Goal: Check status: Check status

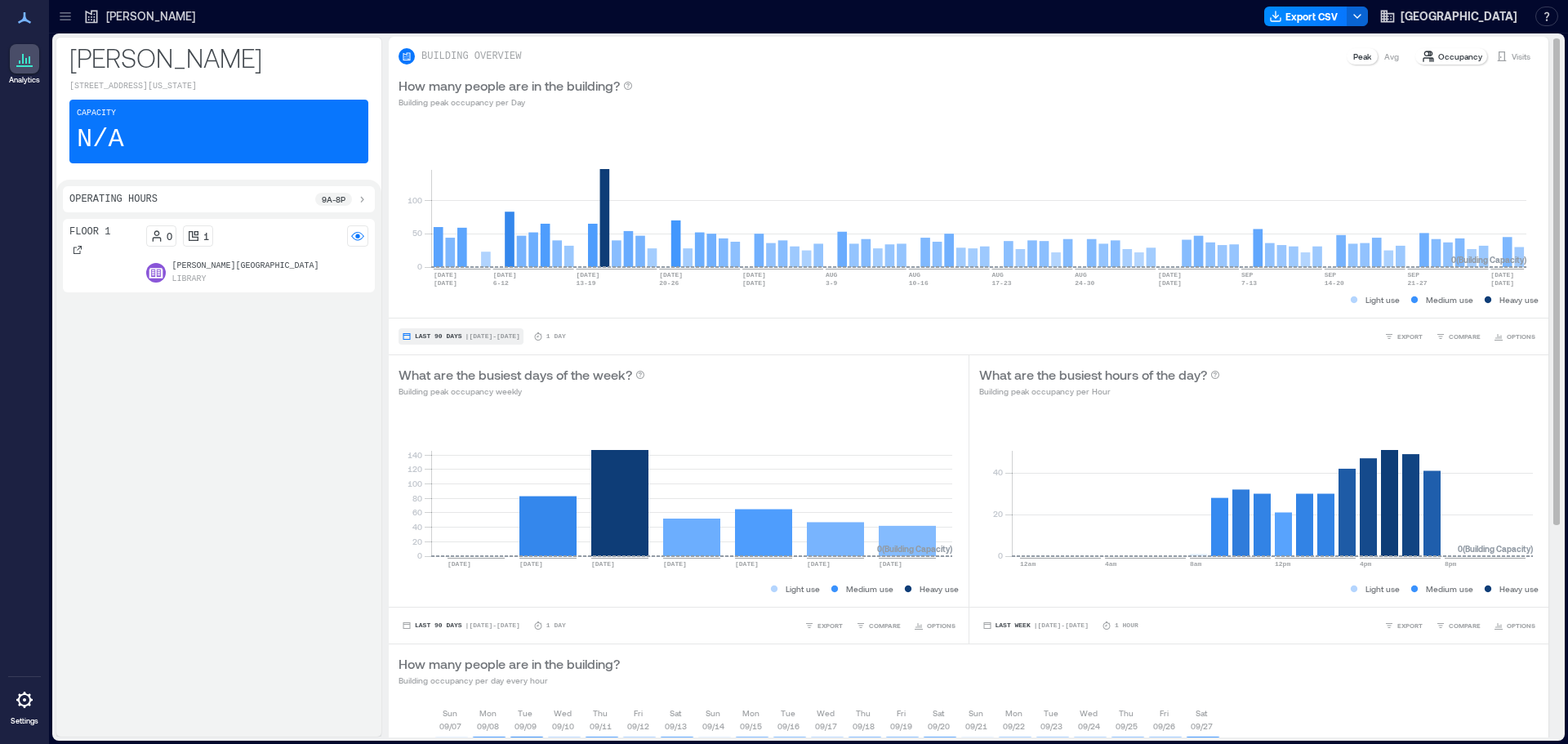
click at [476, 336] on span "| [DATE] - [DATE]" at bounding box center [493, 336] width 55 height 0
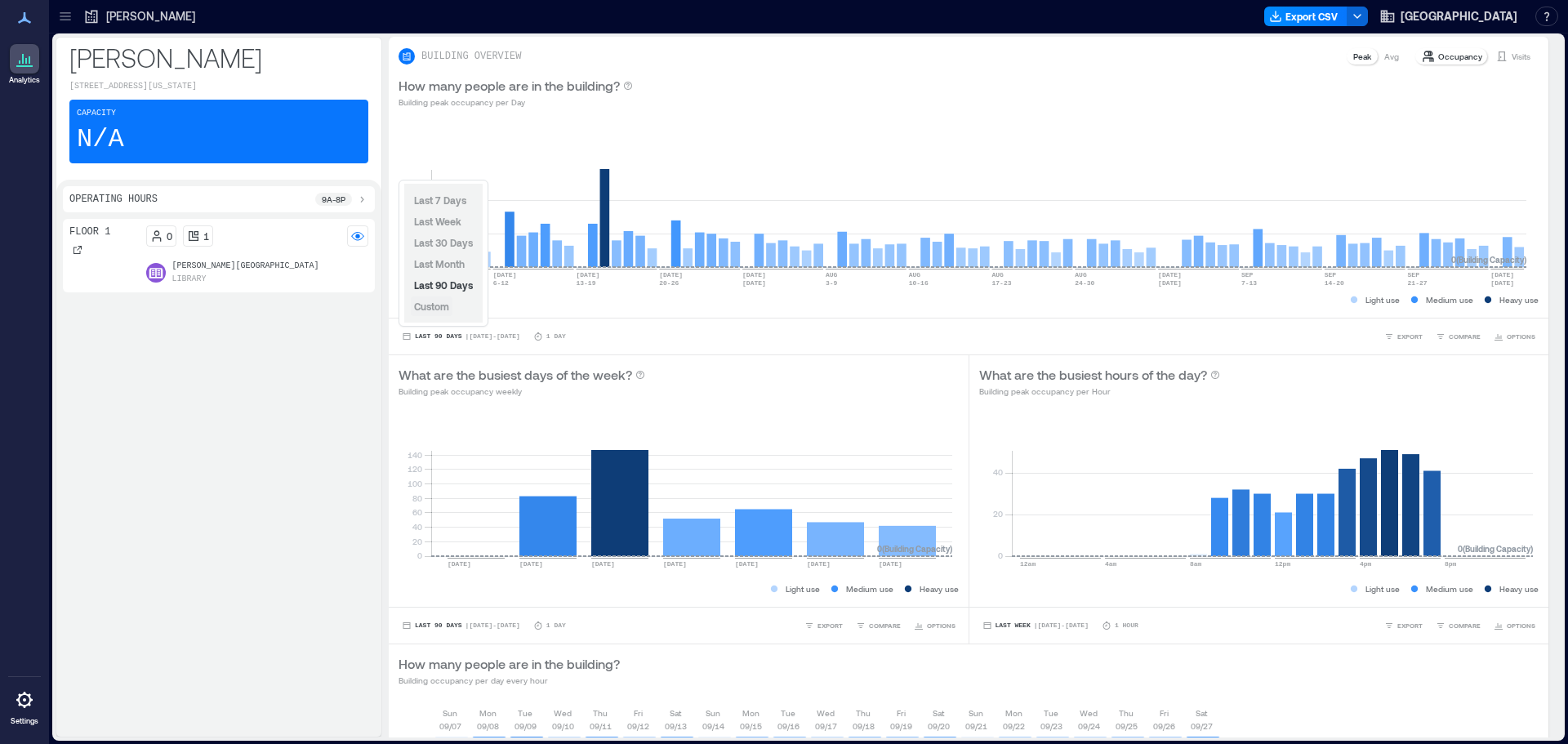
click at [448, 314] on button "Custom" at bounding box center [431, 306] width 41 height 19
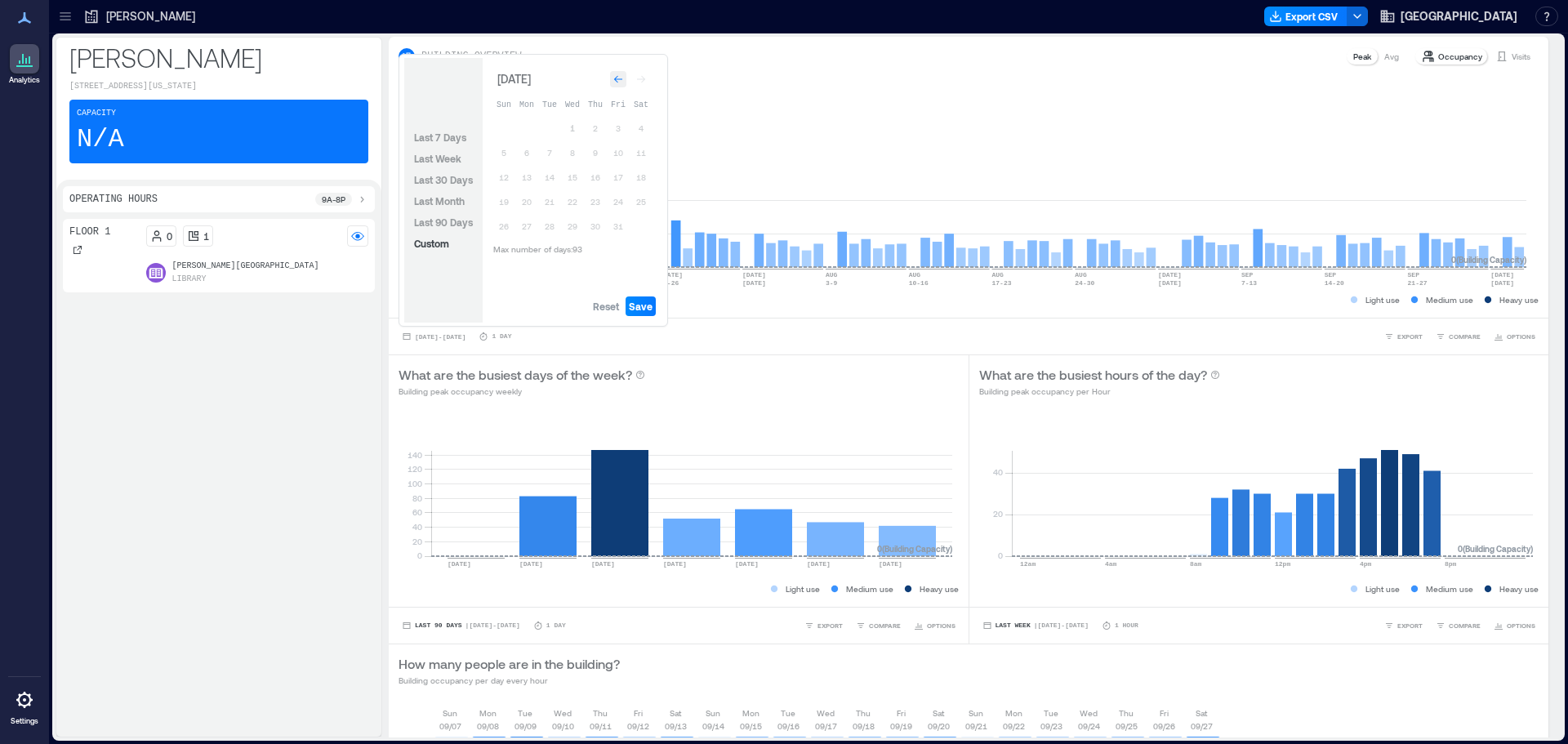
click at [617, 77] on icon "Go to previous month" at bounding box center [619, 79] width 10 height 10
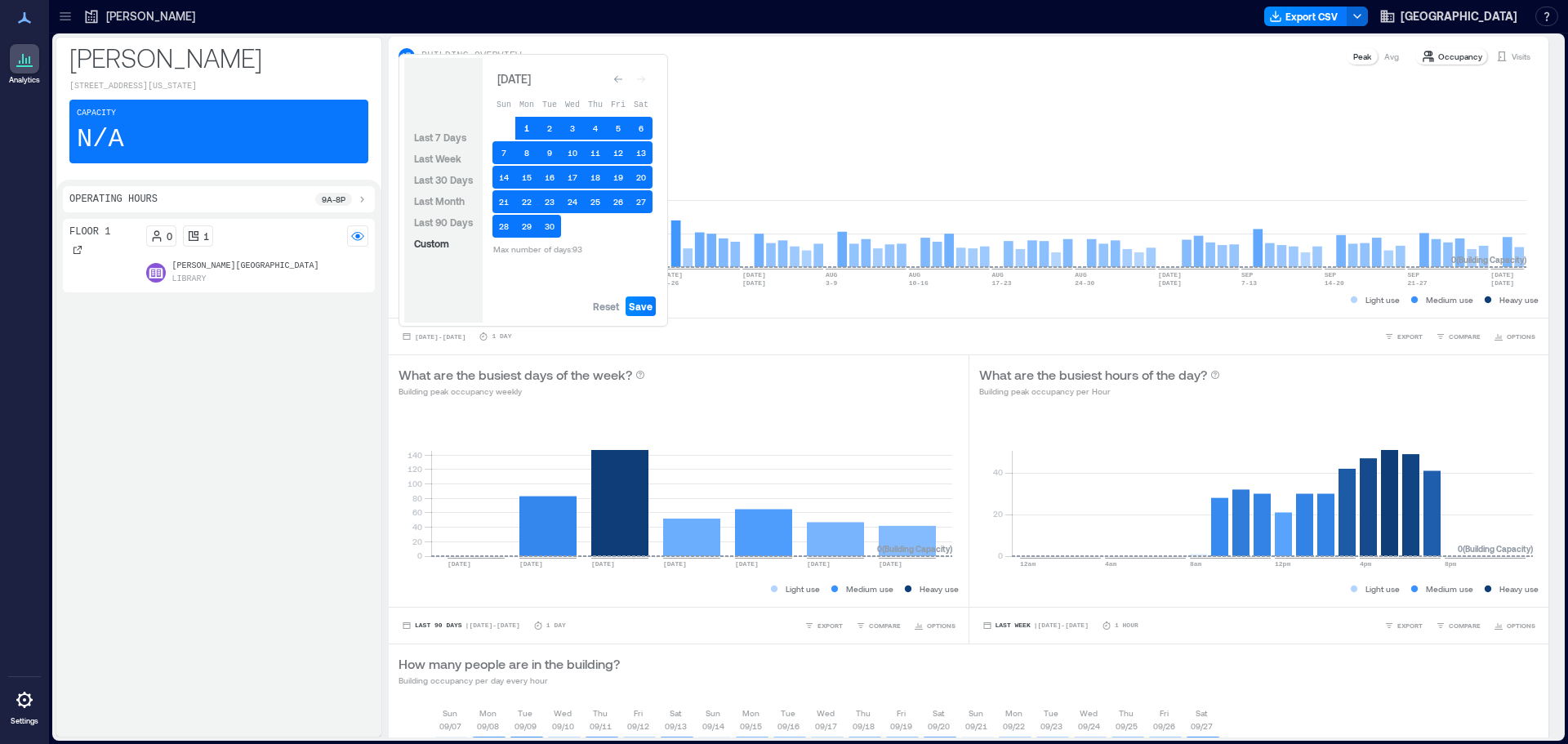
click at [525, 128] on button "1" at bounding box center [527, 128] width 23 height 23
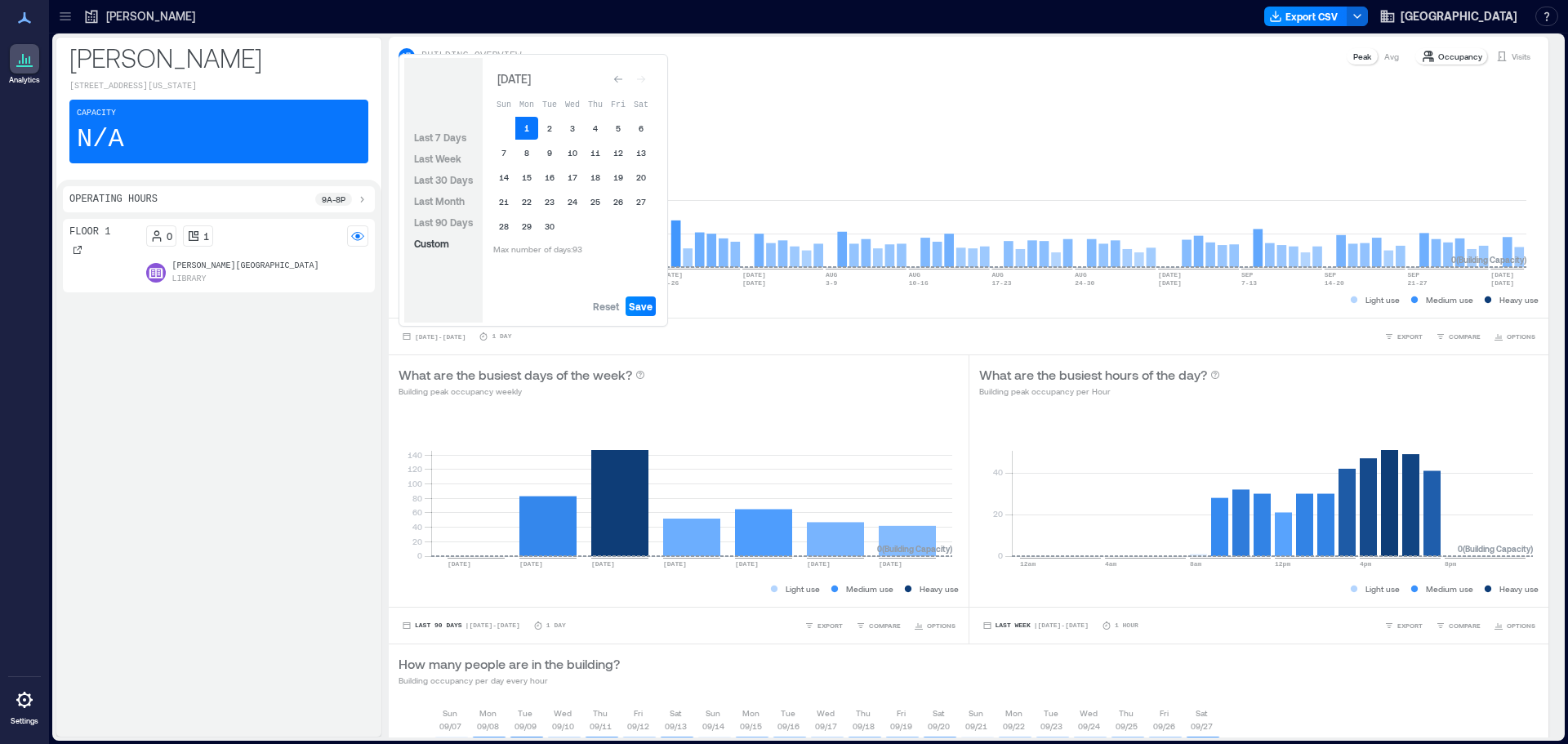
click at [525, 128] on button "1" at bounding box center [527, 128] width 23 height 23
click at [551, 226] on button "30" at bounding box center [549, 226] width 23 height 23
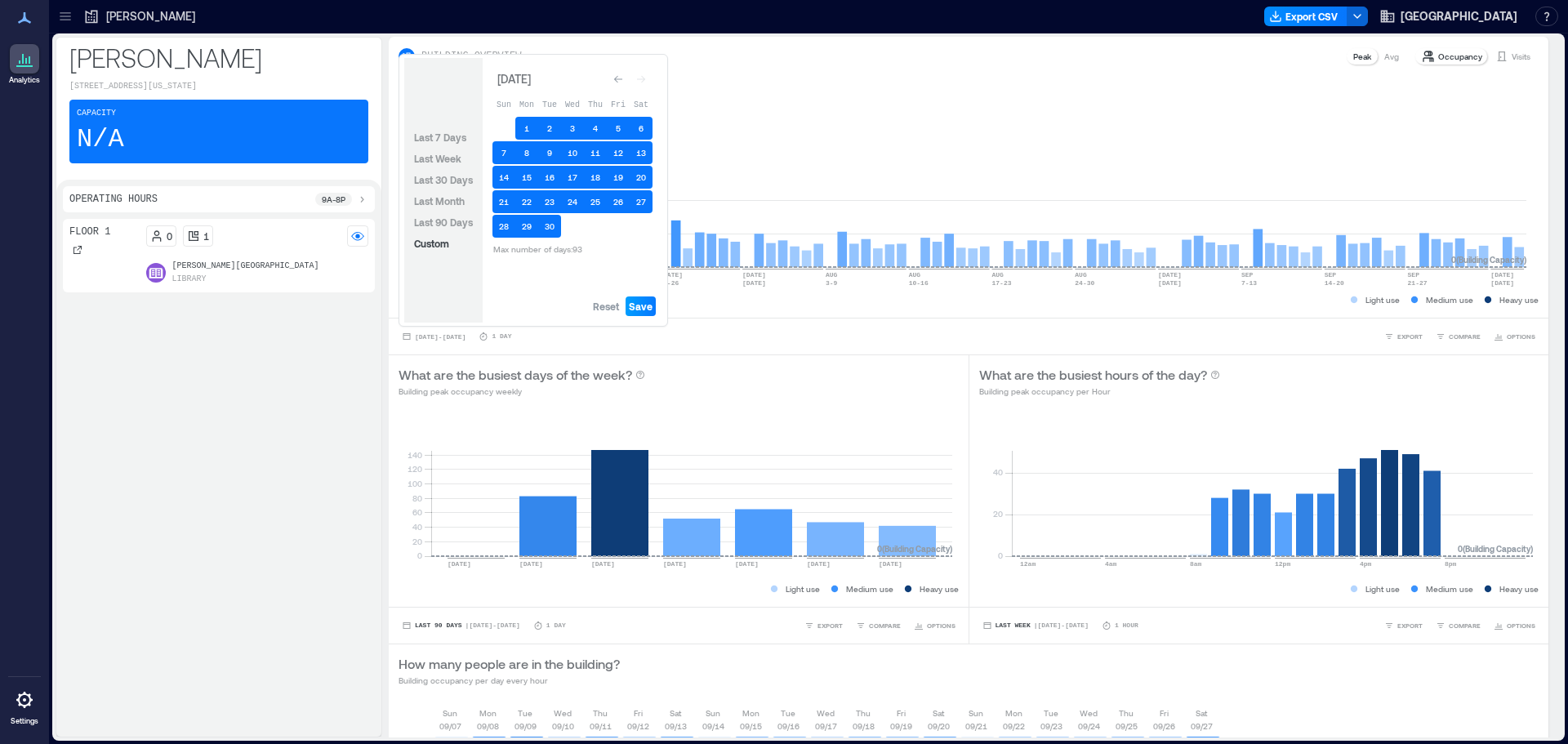
click at [635, 308] on span "Save" at bounding box center [641, 306] width 24 height 13
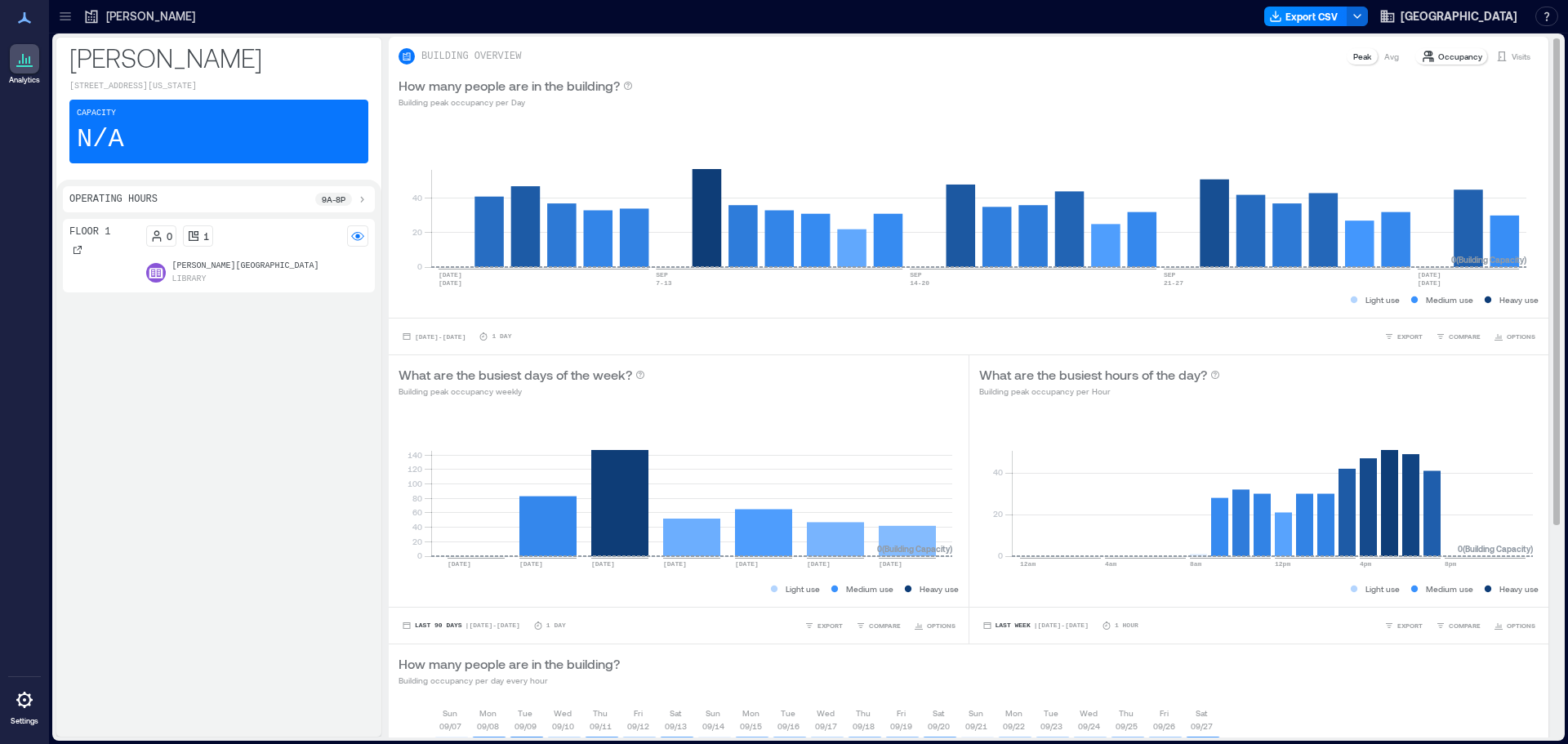
click at [1512, 57] on p "Visits" at bounding box center [1522, 56] width 19 height 13
